Goal: Task Accomplishment & Management: Manage account settings

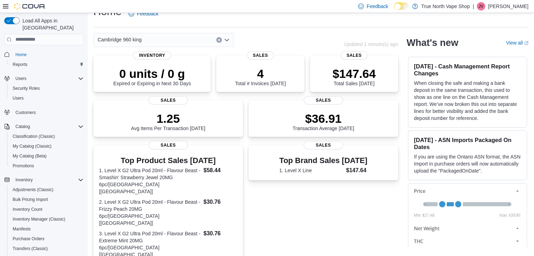
scroll to position [28, 0]
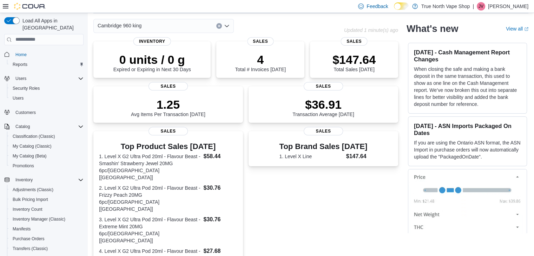
click at [228, 26] on icon "Open list of options" at bounding box center [227, 26] width 6 height 6
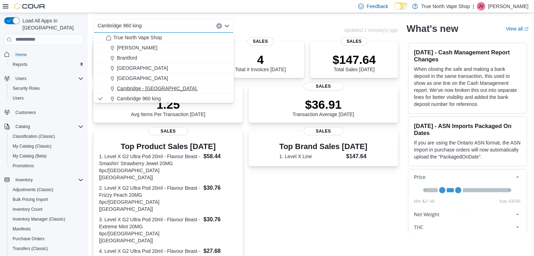
click at [180, 85] on button "Cambridge - Main St." at bounding box center [163, 89] width 140 height 10
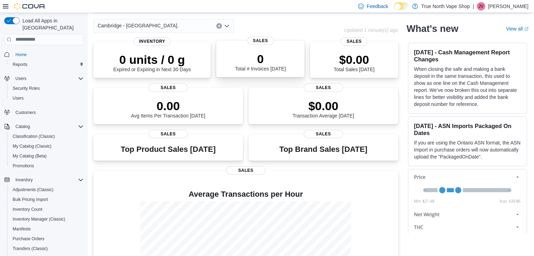
click at [226, 44] on div "0 Total # Invoices Today Sales" at bounding box center [260, 59] width 88 height 37
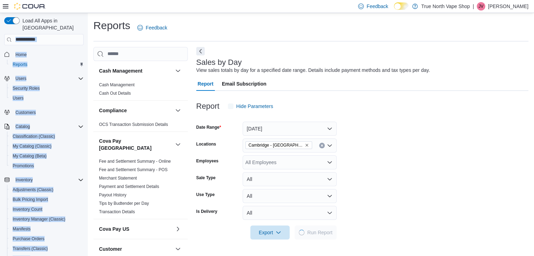
scroll to position [2, 0]
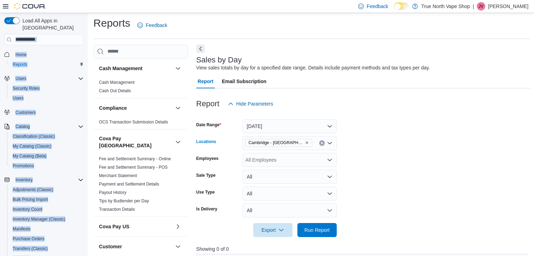
click at [323, 144] on icon "Clear input" at bounding box center [322, 143] width 3 height 3
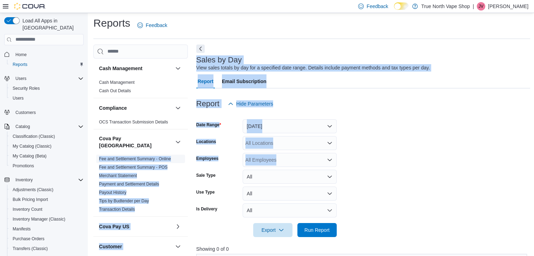
drag, startPoint x: 393, startPoint y: 152, endPoint x: 174, endPoint y: 156, distance: 219.2
click at [174, 156] on div "Cash Management Cash Management Cash Out Details Compliance OCS Transaction Sub…" at bounding box center [311, 252] width 437 height 415
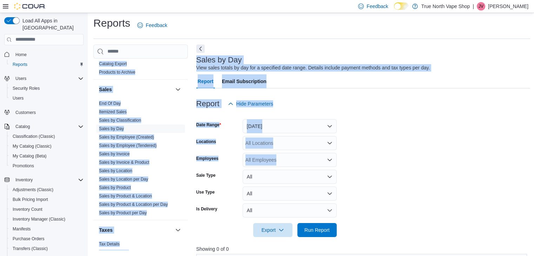
scroll to position [552, 0]
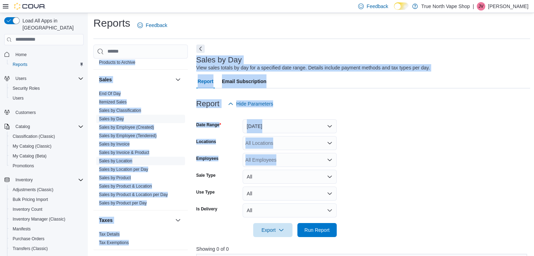
click at [111, 159] on link "Sales by Location" at bounding box center [115, 161] width 33 height 5
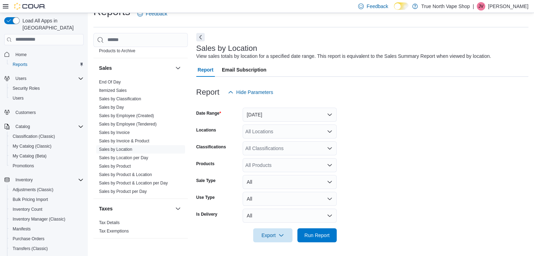
scroll to position [14, 0]
click at [449, 117] on form "Date Range Yesterday Locations All Locations Classifications All Classification…" at bounding box center [362, 170] width 332 height 143
click at [332, 115] on button "Yesterday" at bounding box center [290, 115] width 94 height 14
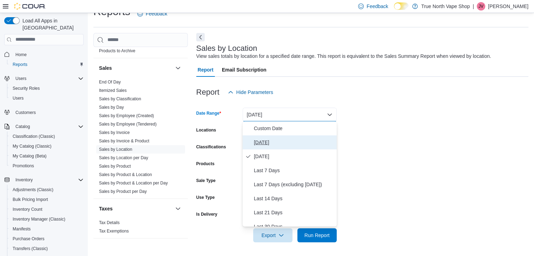
click at [321, 141] on span "Today" at bounding box center [294, 142] width 80 height 8
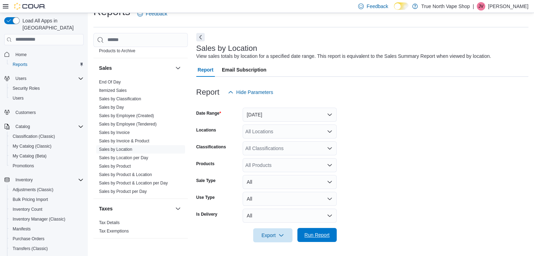
click at [318, 232] on span "Run Report" at bounding box center [317, 235] width 25 height 7
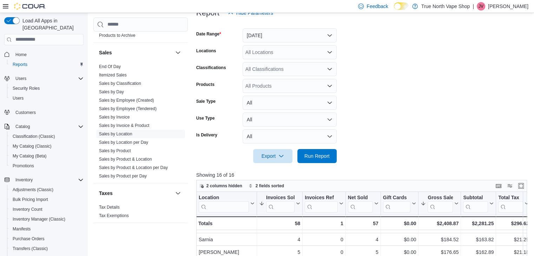
scroll to position [10, 0]
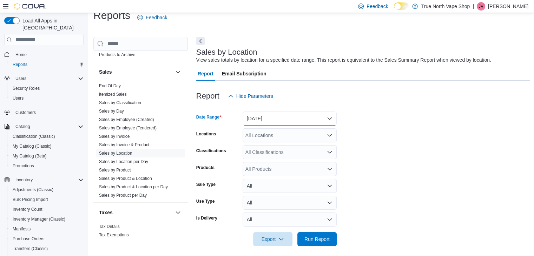
click at [328, 123] on button "Today" at bounding box center [290, 119] width 94 height 14
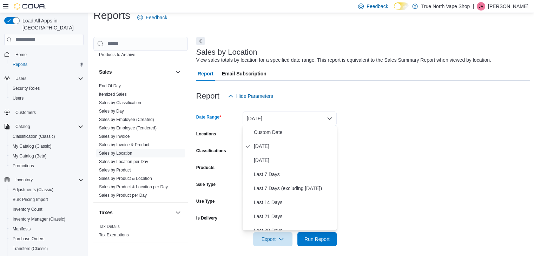
scroll to position [92, 0]
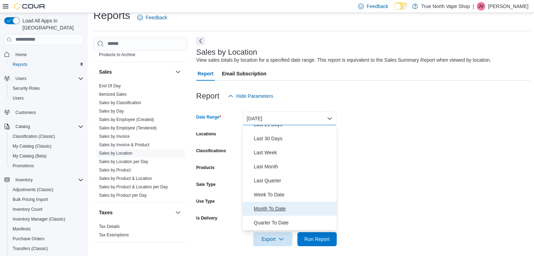
click at [312, 209] on span "Month To Date" at bounding box center [294, 209] width 80 height 8
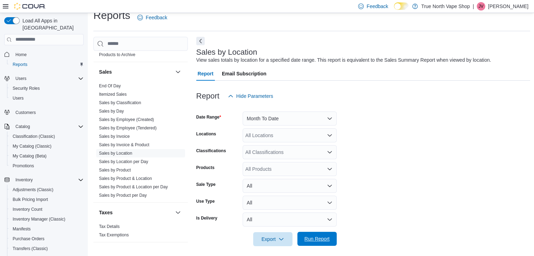
click at [314, 240] on span "Run Report" at bounding box center [317, 239] width 25 height 7
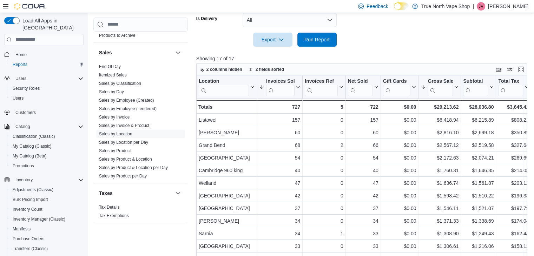
scroll to position [228, 0]
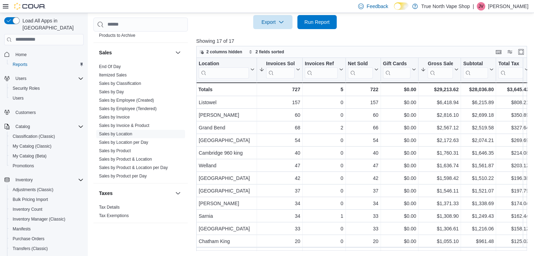
click at [509, 2] on p "Jessica Vape" at bounding box center [508, 6] width 40 height 8
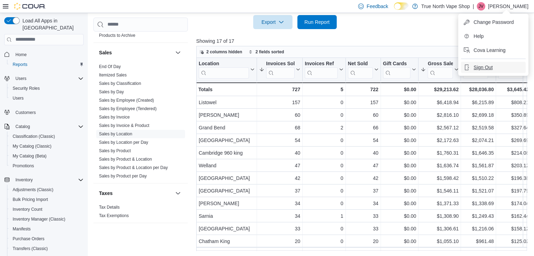
click at [493, 66] on button "Sign Out" at bounding box center [493, 67] width 65 height 11
